Goal: Task Accomplishment & Management: Use online tool/utility

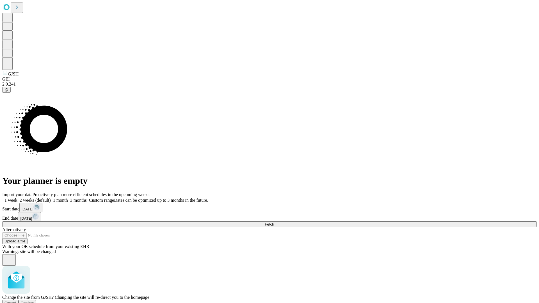
click at [34, 301] on span "Confirm" at bounding box center [27, 303] width 13 height 4
click at [17, 198] on label "1 week" at bounding box center [9, 200] width 15 height 5
click at [274, 222] on span "Fetch" at bounding box center [269, 224] width 9 height 4
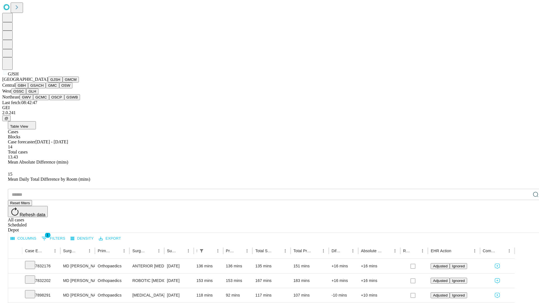
click at [63, 83] on button "GMCM" at bounding box center [71, 80] width 16 height 6
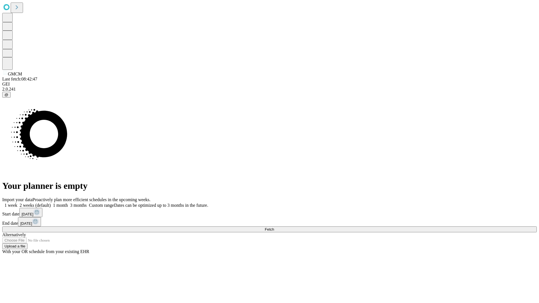
click at [17, 203] on label "1 week" at bounding box center [9, 205] width 15 height 5
click at [274, 227] on span "Fetch" at bounding box center [269, 229] width 9 height 4
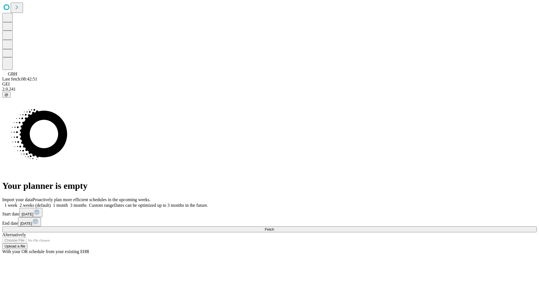
click at [17, 203] on label "1 week" at bounding box center [9, 205] width 15 height 5
click at [274, 227] on span "Fetch" at bounding box center [269, 229] width 9 height 4
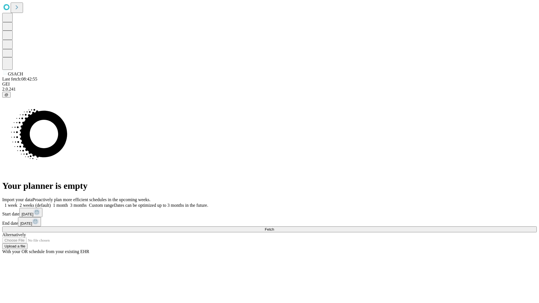
click at [17, 203] on label "1 week" at bounding box center [9, 205] width 15 height 5
click at [274, 227] on span "Fetch" at bounding box center [269, 229] width 9 height 4
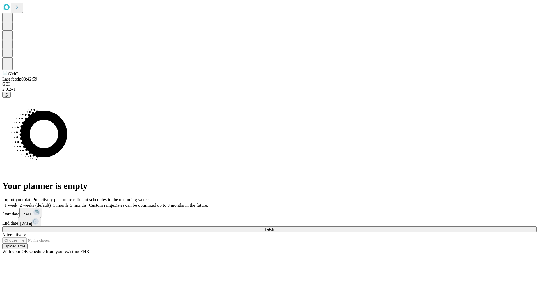
click at [17, 203] on label "1 week" at bounding box center [9, 205] width 15 height 5
click at [274, 227] on span "Fetch" at bounding box center [269, 229] width 9 height 4
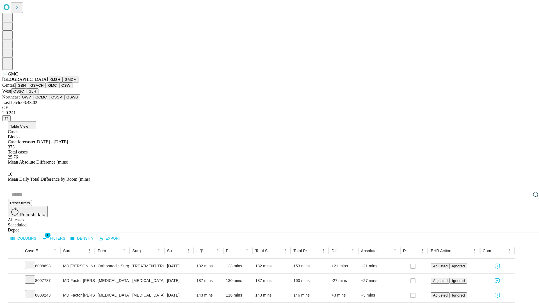
click at [59, 88] on button "OSW" at bounding box center [65, 86] width 13 height 6
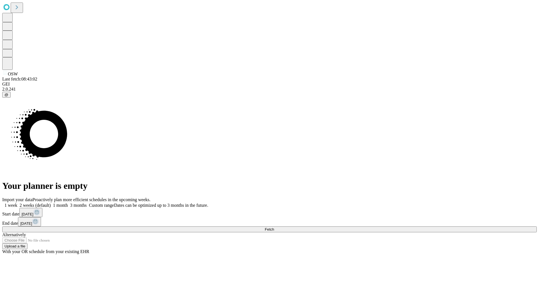
click at [17, 203] on label "1 week" at bounding box center [9, 205] width 15 height 5
click at [274, 227] on span "Fetch" at bounding box center [269, 229] width 9 height 4
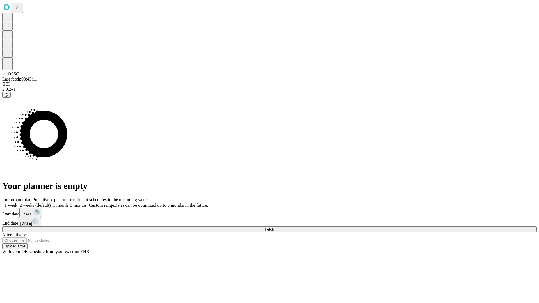
click at [17, 203] on label "1 week" at bounding box center [9, 205] width 15 height 5
click at [274, 227] on span "Fetch" at bounding box center [269, 229] width 9 height 4
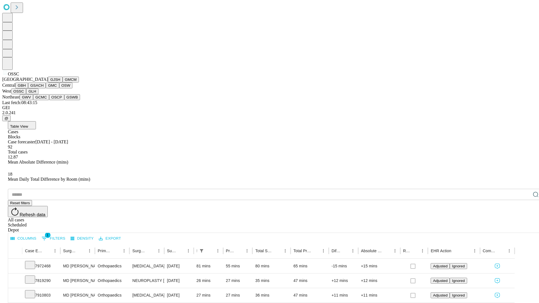
click at [38, 94] on button "GLH" at bounding box center [32, 91] width 12 height 6
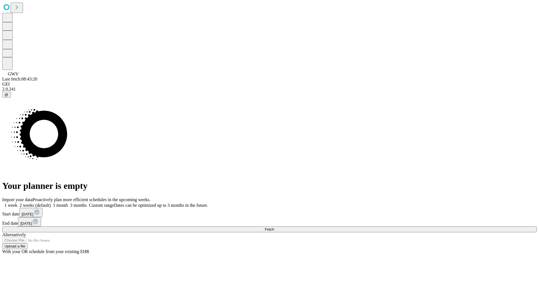
click at [17, 203] on label "1 week" at bounding box center [9, 205] width 15 height 5
click at [274, 227] on span "Fetch" at bounding box center [269, 229] width 9 height 4
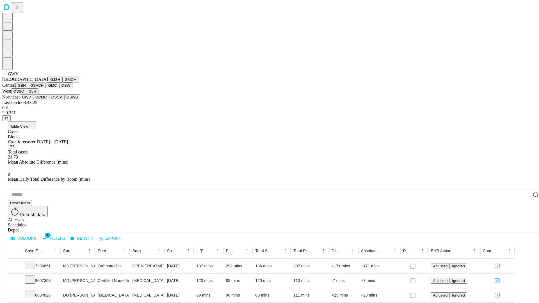
click at [44, 100] on button "GCMC" at bounding box center [41, 97] width 16 height 6
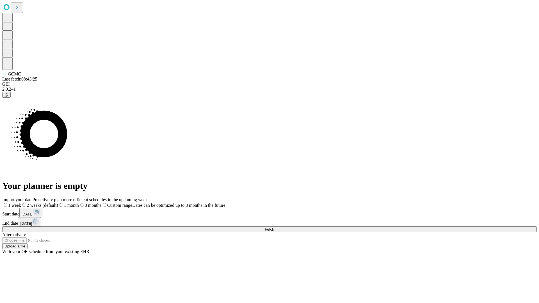
click at [21, 203] on label "1 week" at bounding box center [11, 205] width 19 height 5
click at [274, 227] on span "Fetch" at bounding box center [269, 229] width 9 height 4
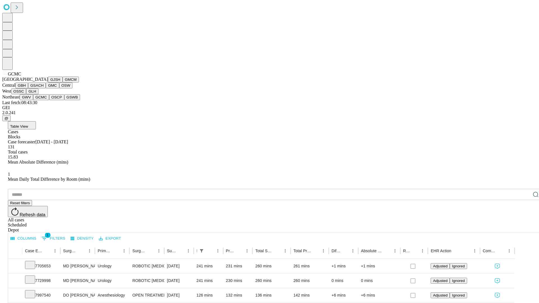
click at [49, 100] on button "OSCP" at bounding box center [56, 97] width 15 height 6
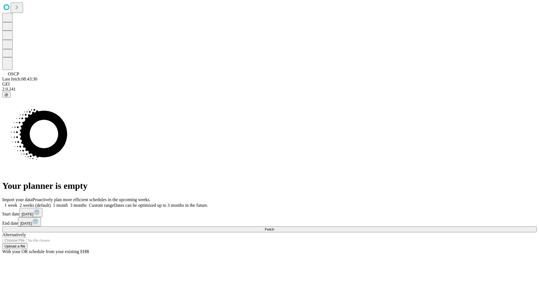
click at [17, 203] on label "1 week" at bounding box center [9, 205] width 15 height 5
click at [274, 227] on span "Fetch" at bounding box center [269, 229] width 9 height 4
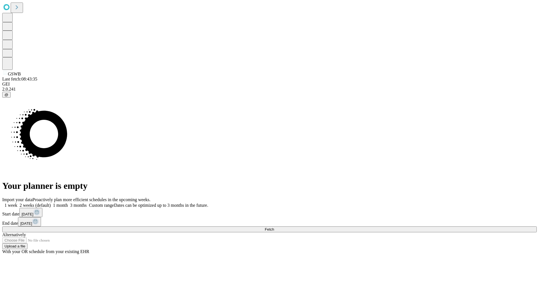
click at [17, 203] on label "1 week" at bounding box center [9, 205] width 15 height 5
click at [274, 227] on span "Fetch" at bounding box center [269, 229] width 9 height 4
